Goal: Find specific page/section: Find specific page/section

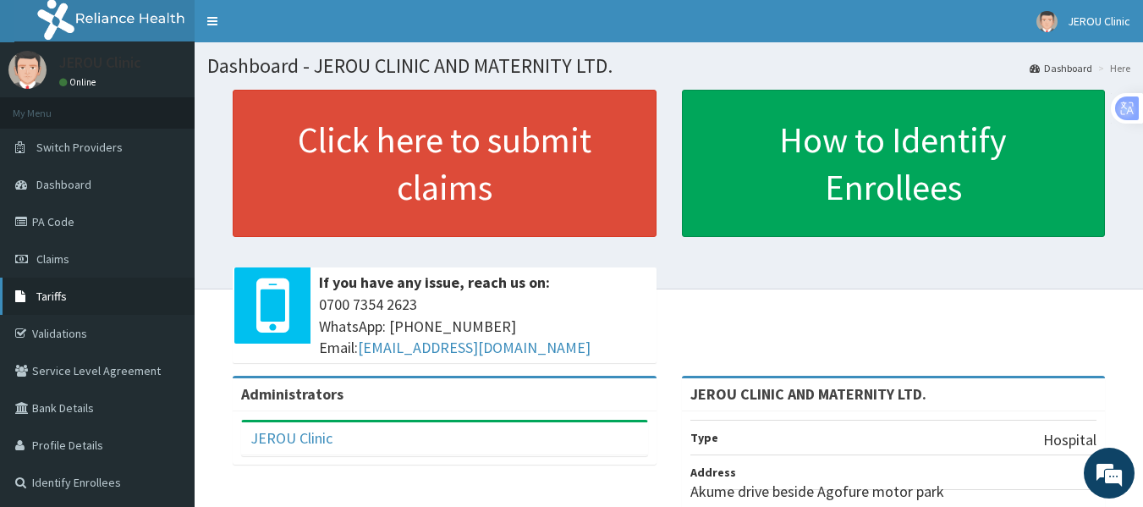
click at [50, 299] on span "Tariffs" at bounding box center [51, 295] width 30 height 15
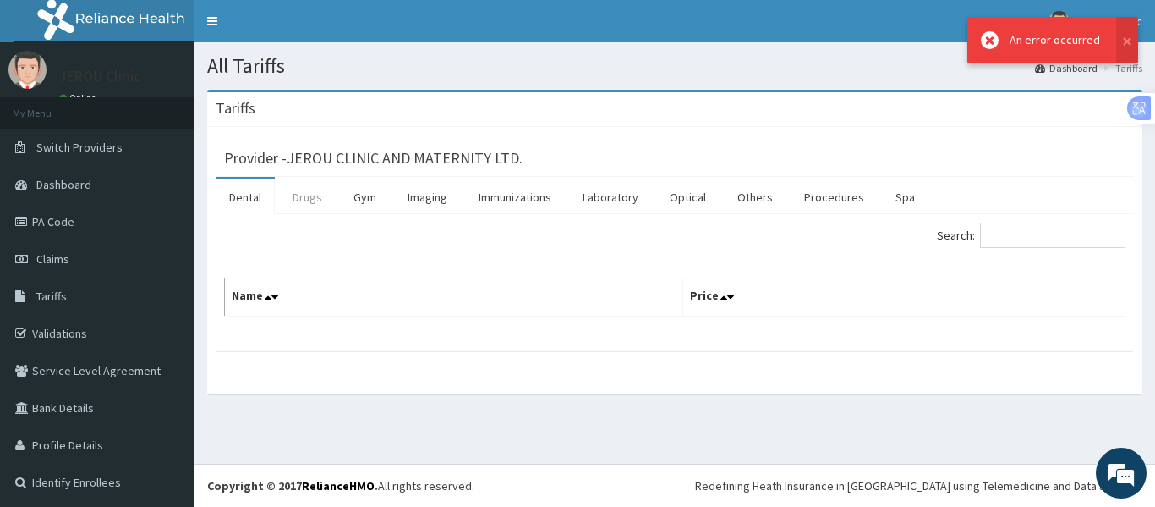
click at [311, 194] on link "Drugs" at bounding box center [307, 197] width 57 height 36
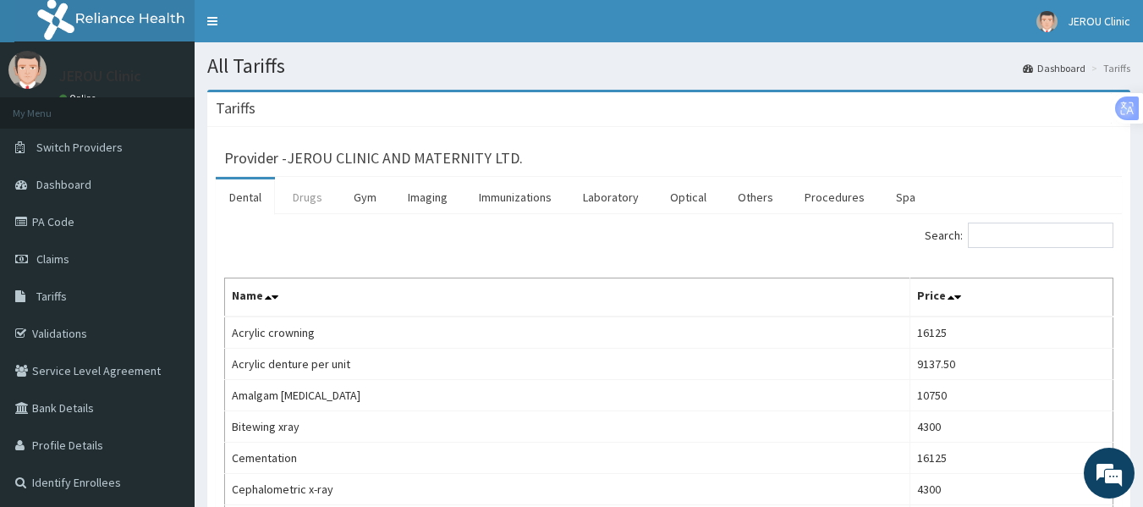
click at [310, 192] on link "Drugs" at bounding box center [307, 197] width 57 height 36
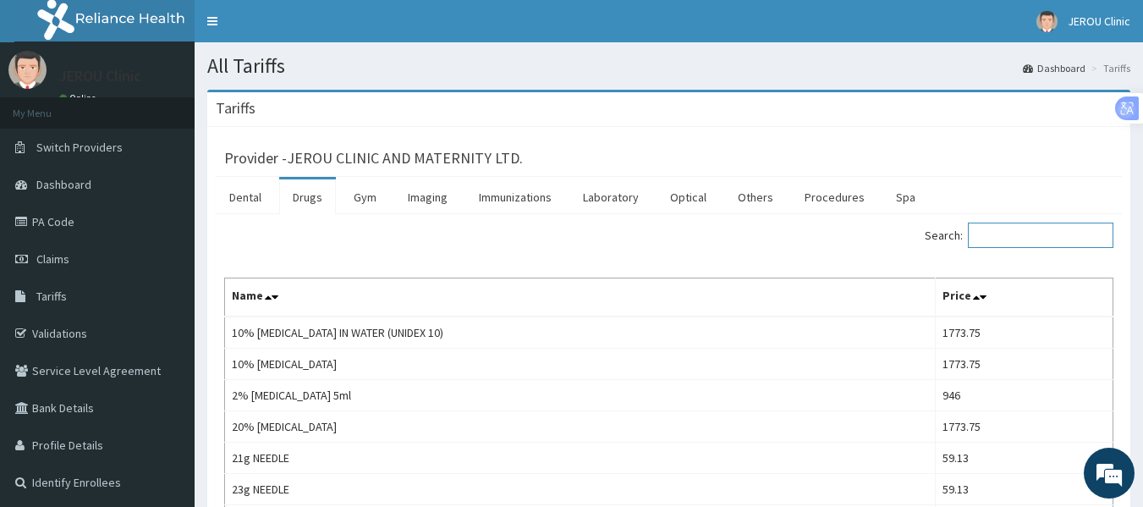
click at [1048, 230] on input "Search:" at bounding box center [1040, 234] width 145 height 25
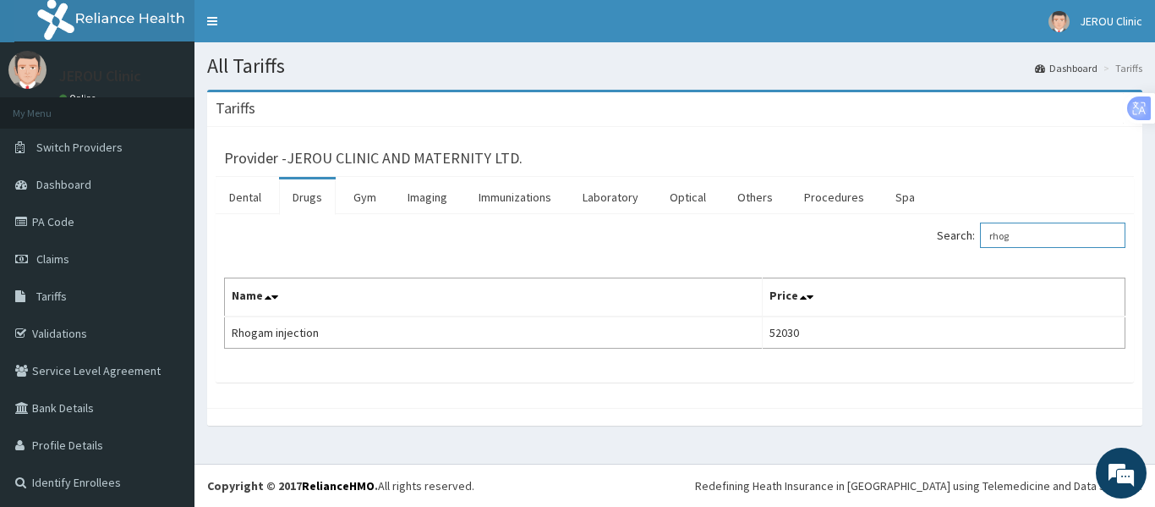
drag, startPoint x: 1019, startPoint y: 235, endPoint x: 979, endPoint y: 240, distance: 40.1
click at [979, 240] on label "Search: rhog" at bounding box center [1031, 234] width 189 height 25
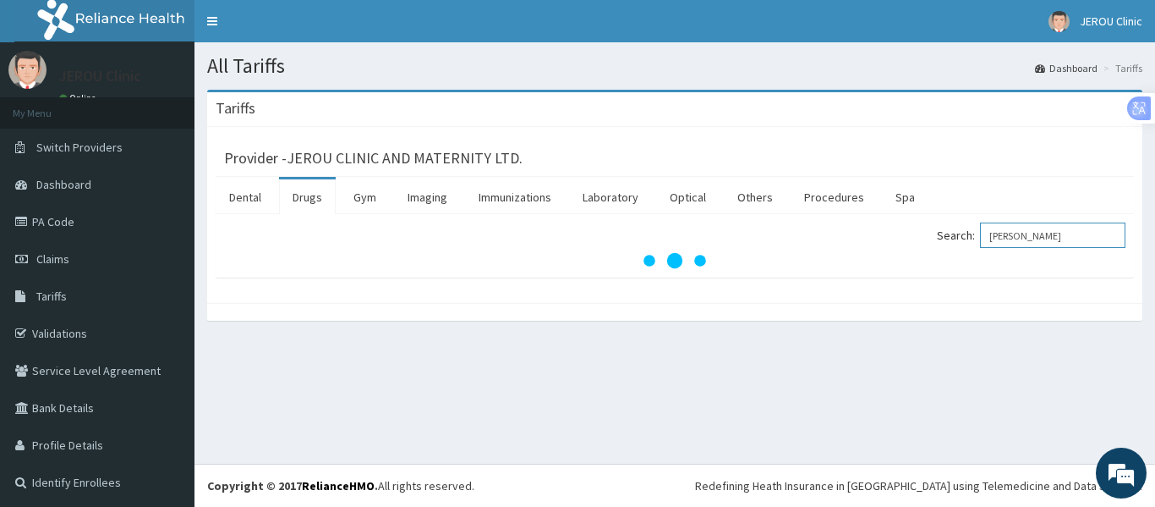
type input "tran"
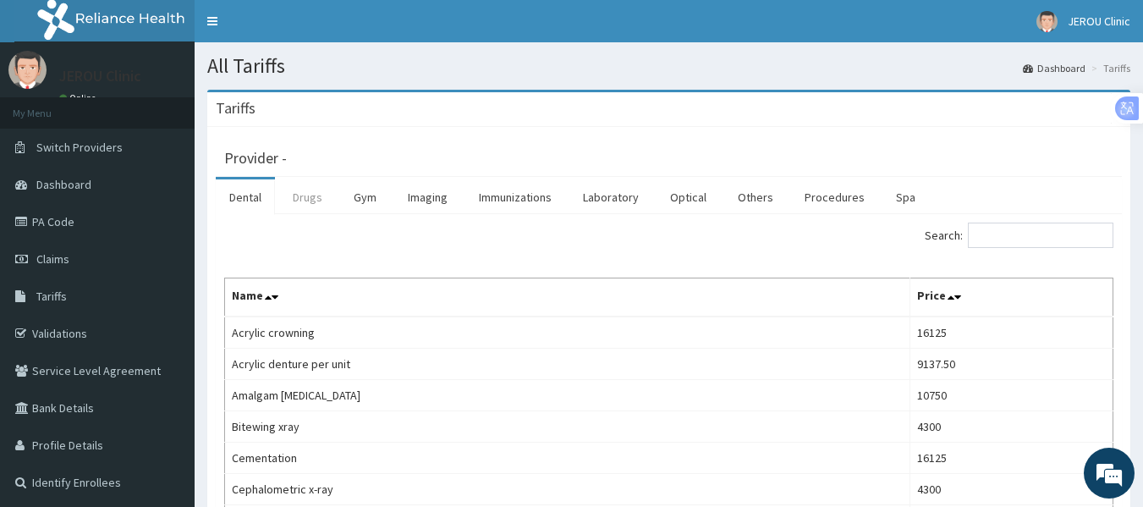
click at [309, 200] on link "Drugs" at bounding box center [307, 197] width 57 height 36
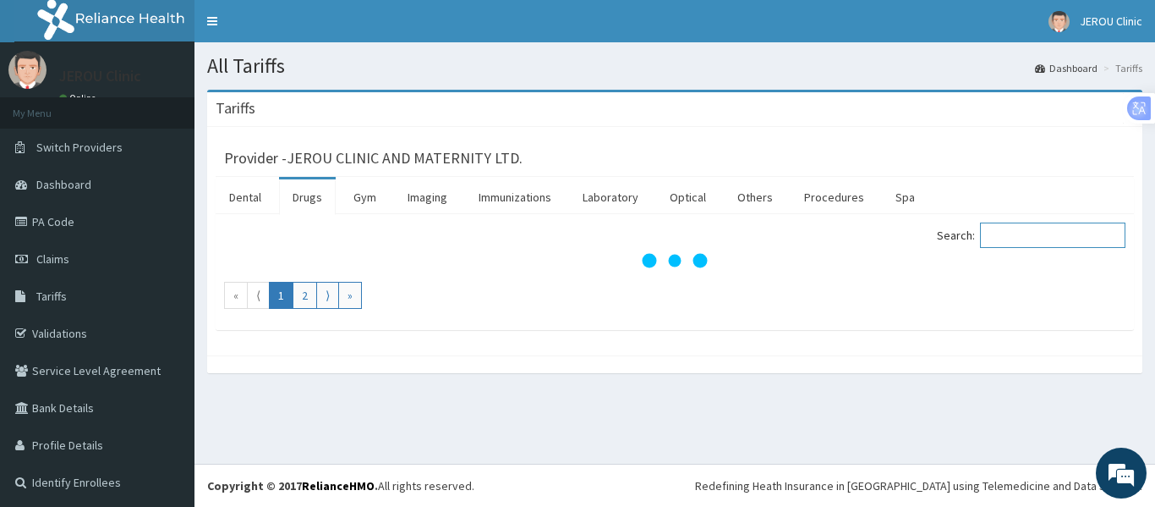
click at [996, 238] on input "Search:" at bounding box center [1052, 234] width 145 height 25
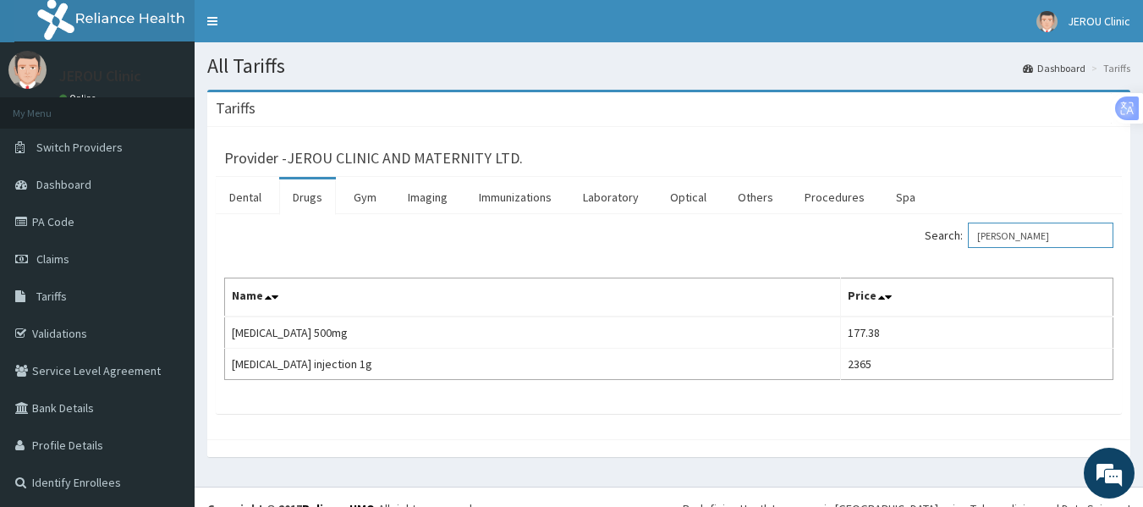
type input "tran"
